Goal: Task Accomplishment & Management: Manage account settings

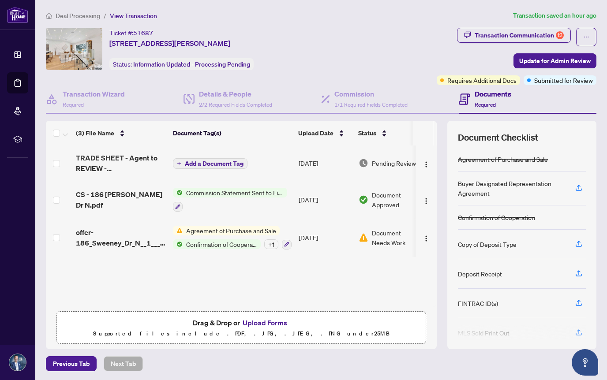
click at [466, 18] on ol "Deal Processing / View Transaction" at bounding box center [278, 16] width 464 height 10
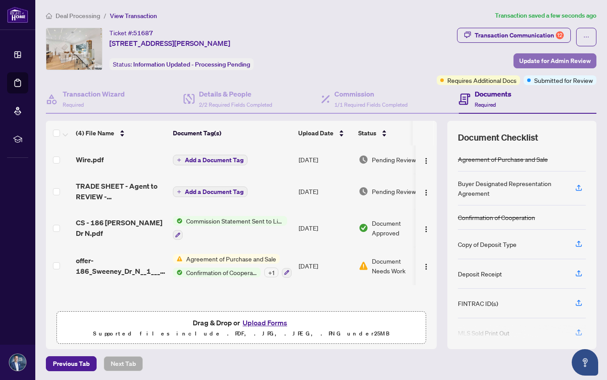
click at [529, 64] on span "Update for Admin Review" at bounding box center [554, 61] width 71 height 14
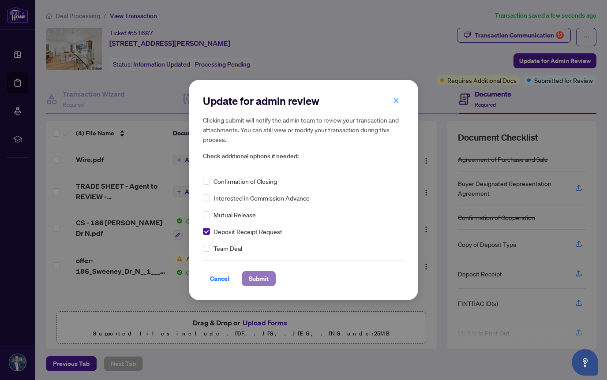
click at [259, 278] on span "Submit" at bounding box center [259, 279] width 20 height 14
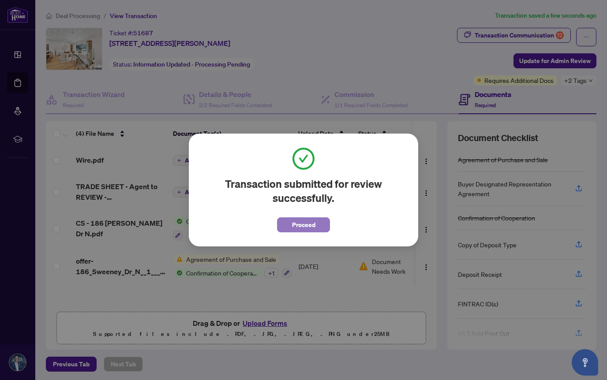
click at [304, 225] on span "Proceed" at bounding box center [303, 225] width 23 height 14
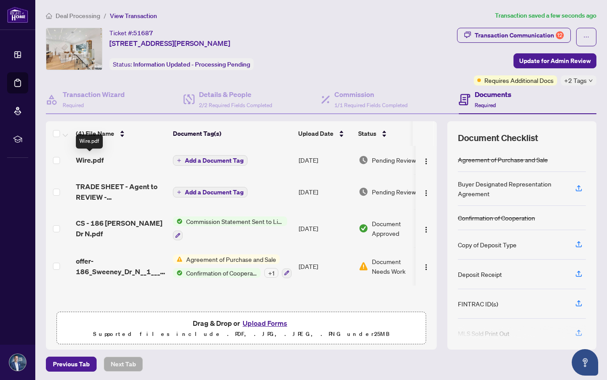
click at [99, 161] on span "Wire.pdf" at bounding box center [90, 160] width 28 height 11
click at [423, 160] on img "button" at bounding box center [426, 161] width 7 height 7
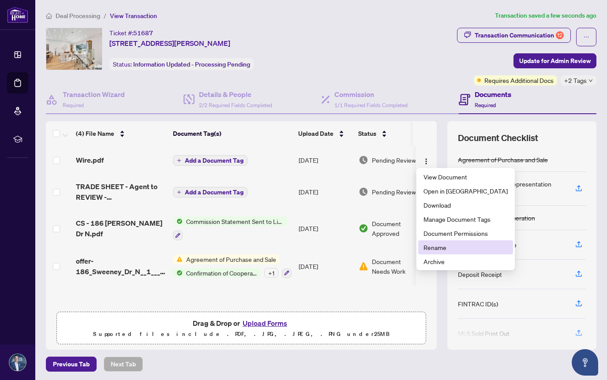
click at [434, 246] on span "Rename" at bounding box center [465, 248] width 84 height 10
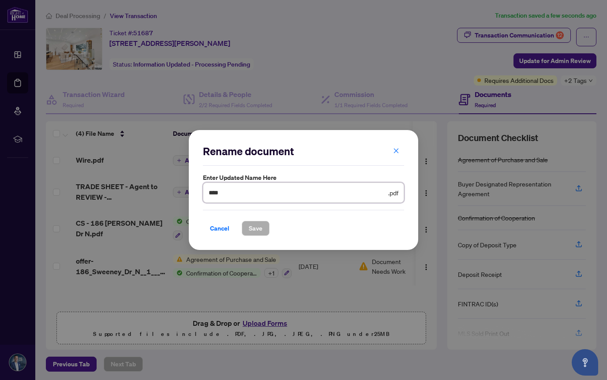
click at [284, 194] on input "****" at bounding box center [298, 193] width 178 height 10
type input "*"
type input "**********"
click at [254, 225] on span "Save" at bounding box center [256, 228] width 14 height 14
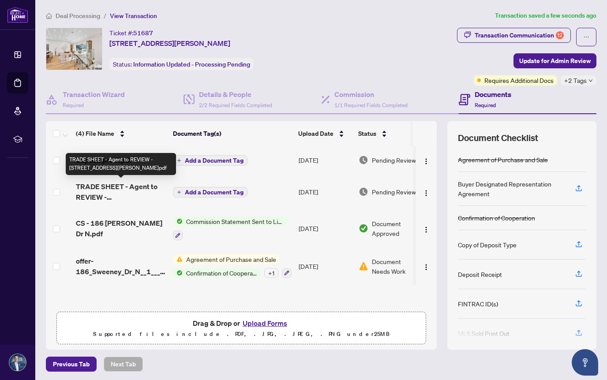
click at [141, 193] on span "TRADE SHEET - Agent to REVIEW - [STREET_ADDRESS][PERSON_NAME]pdf" at bounding box center [121, 191] width 90 height 21
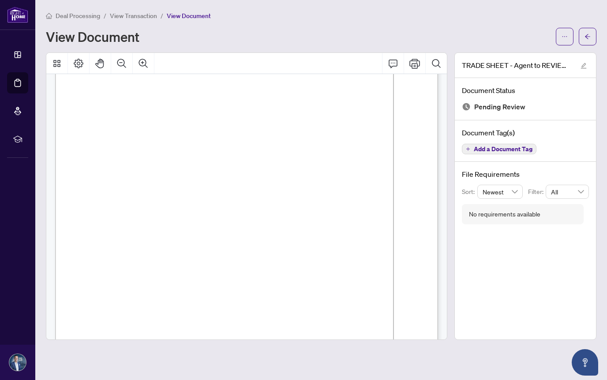
scroll to position [79, 0]
click at [587, 36] on icon "arrow-left" at bounding box center [587, 37] width 6 height 6
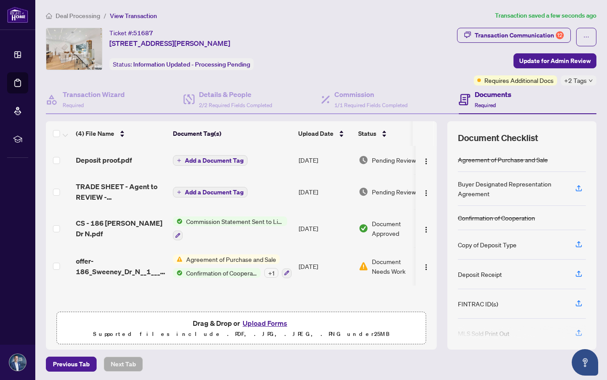
click at [386, 34] on div "Ticket #: 51687 [STREET_ADDRESS][PERSON_NAME] Status: Information Updated - Pro…" at bounding box center [250, 49] width 408 height 42
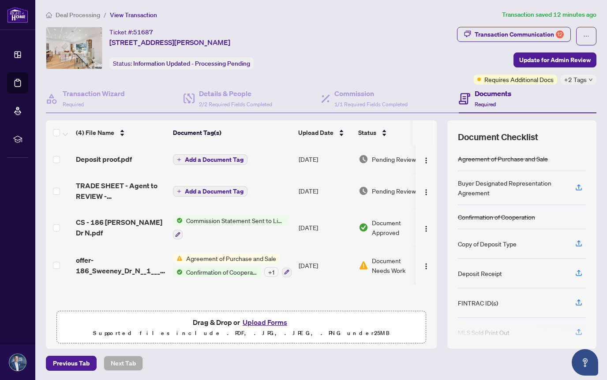
click at [210, 256] on span "Agreement of Purchase and Sale" at bounding box center [231, 259] width 97 height 10
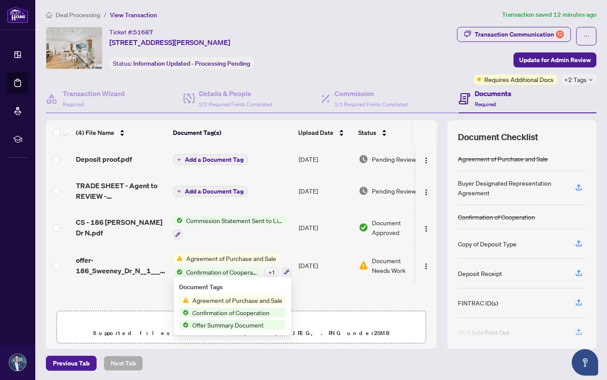
click at [213, 301] on span "Agreement of Purchase and Sale" at bounding box center [237, 301] width 97 height 10
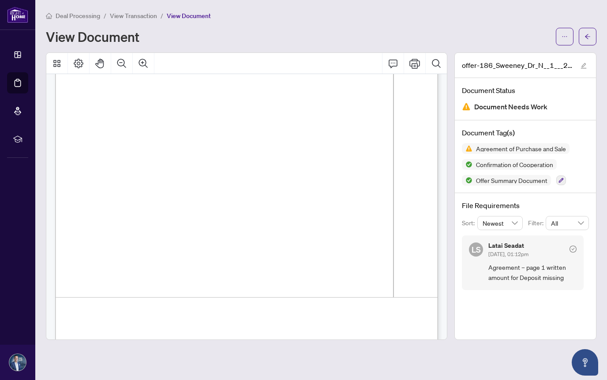
scroll to position [1149, 0]
click at [395, 64] on icon "Comment" at bounding box center [393, 63] width 11 height 11
click at [412, 64] on icon "Print" at bounding box center [414, 63] width 11 height 11
click at [382, 28] on div "View Document" at bounding box center [321, 37] width 550 height 18
click at [587, 37] on icon "arrow-left" at bounding box center [587, 36] width 5 height 5
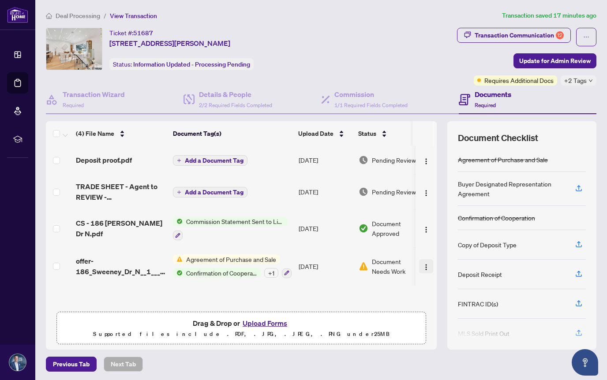
click at [423, 267] on img "button" at bounding box center [426, 267] width 7 height 7
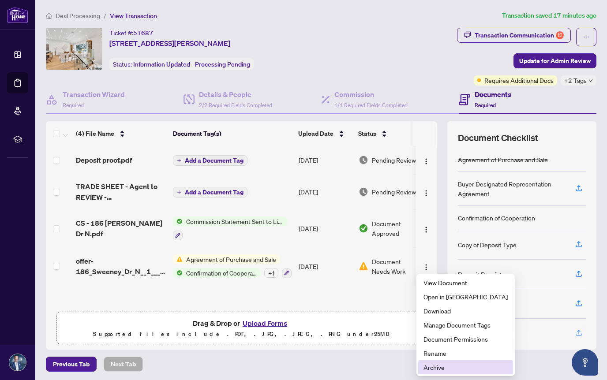
click at [431, 366] on span "Archive" at bounding box center [465, 368] width 84 height 10
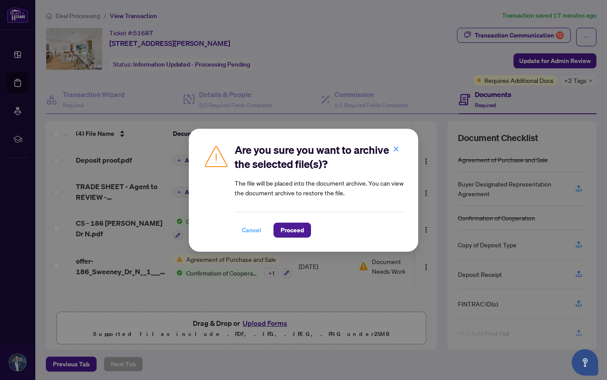
click at [254, 229] on span "Cancel" at bounding box center [251, 230] width 19 height 14
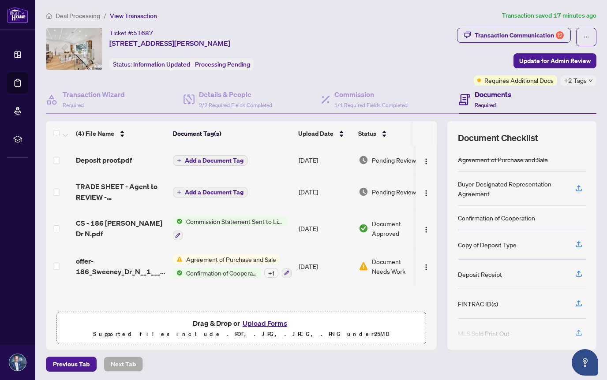
click at [240, 258] on span "Agreement of Purchase and Sale" at bounding box center [231, 260] width 97 height 10
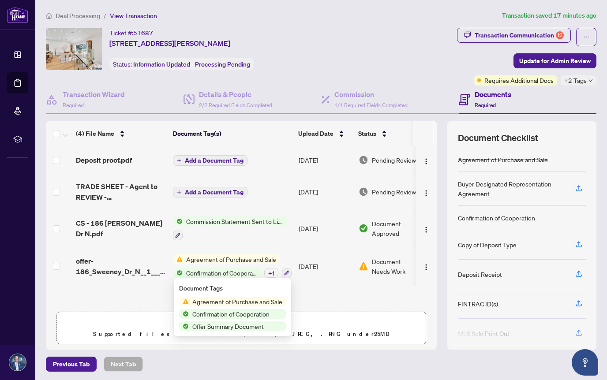
click at [211, 301] on span "Agreement of Purchase and Sale" at bounding box center [237, 302] width 97 height 10
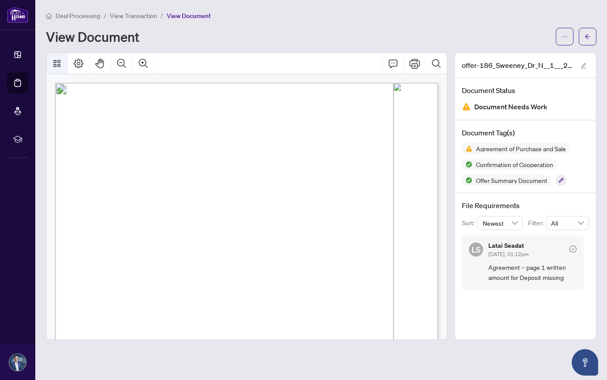
click at [62, 63] on icon "Thumbnails" at bounding box center [57, 63] width 11 height 11
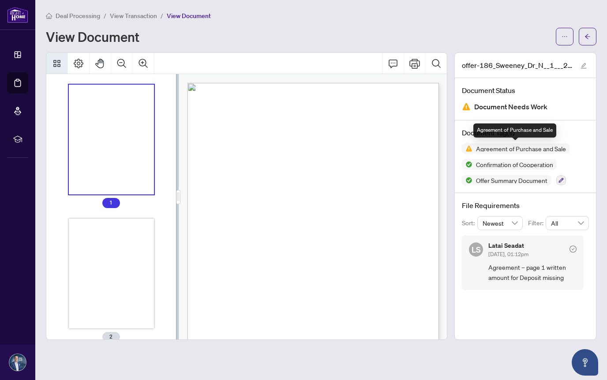
click at [495, 148] on span "Agreement of Purchase and Sale" at bounding box center [520, 149] width 97 height 6
click at [395, 64] on icon "Comment" at bounding box center [393, 63] width 11 height 11
click at [585, 34] on icon "arrow-left" at bounding box center [587, 37] width 6 height 6
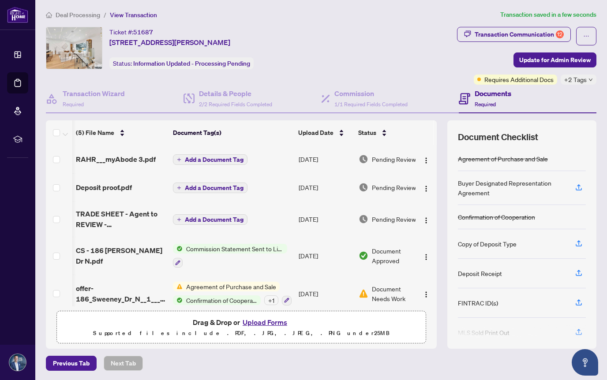
scroll to position [0, 17]
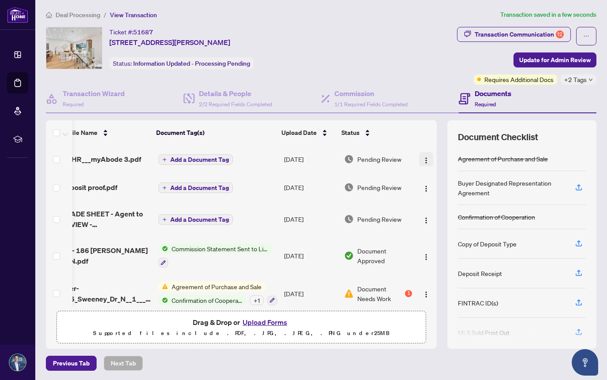
click at [423, 157] on img "button" at bounding box center [426, 160] width 7 height 7
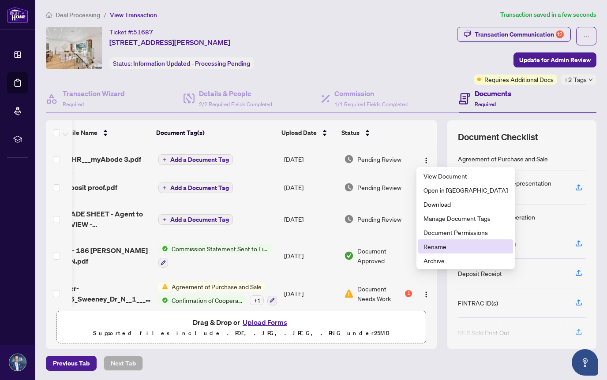
click at [440, 250] on span "Rename" at bounding box center [465, 247] width 84 height 10
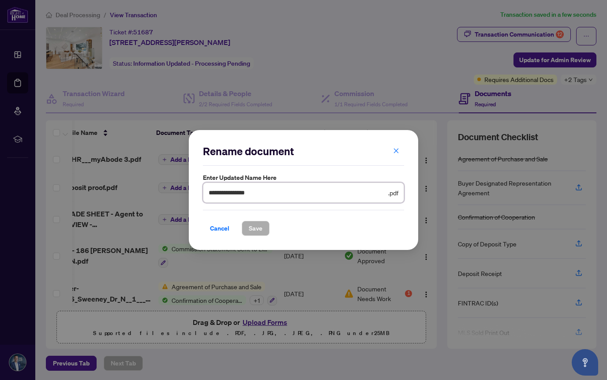
click at [268, 192] on input "**********" at bounding box center [298, 193] width 178 height 10
type input "*"
type input "**********"
click at [256, 227] on span "Save" at bounding box center [256, 228] width 14 height 14
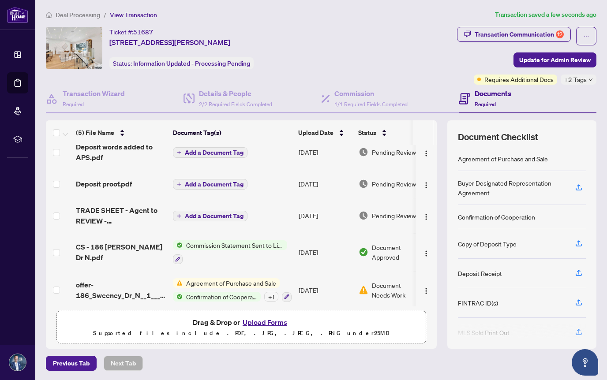
scroll to position [15, 0]
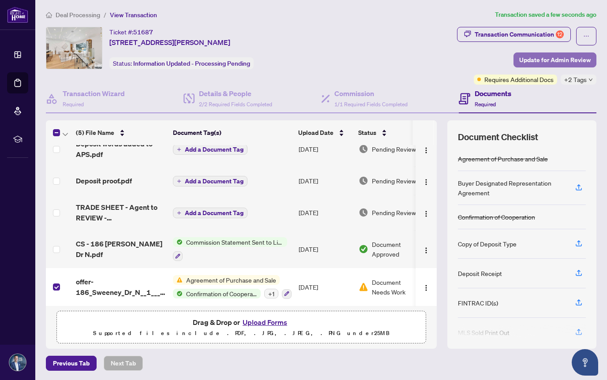
click at [535, 57] on span "Update for Admin Review" at bounding box center [554, 60] width 71 height 14
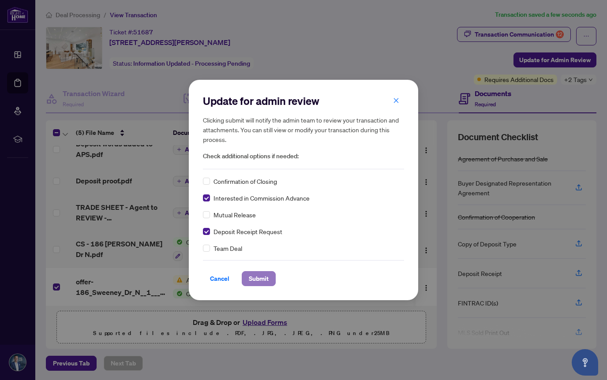
click at [255, 279] on span "Submit" at bounding box center [259, 279] width 20 height 14
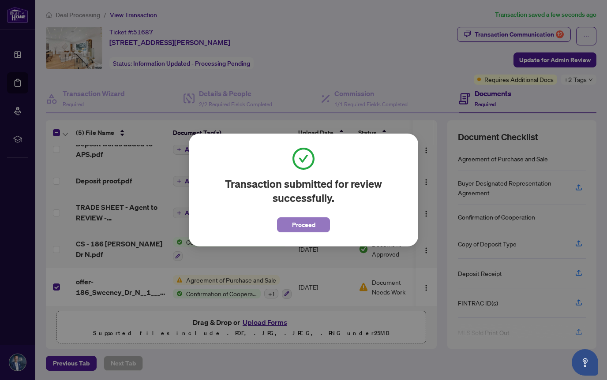
click at [299, 222] on span "Proceed" at bounding box center [303, 225] width 23 height 14
